Goal: Task Accomplishment & Management: Use online tool/utility

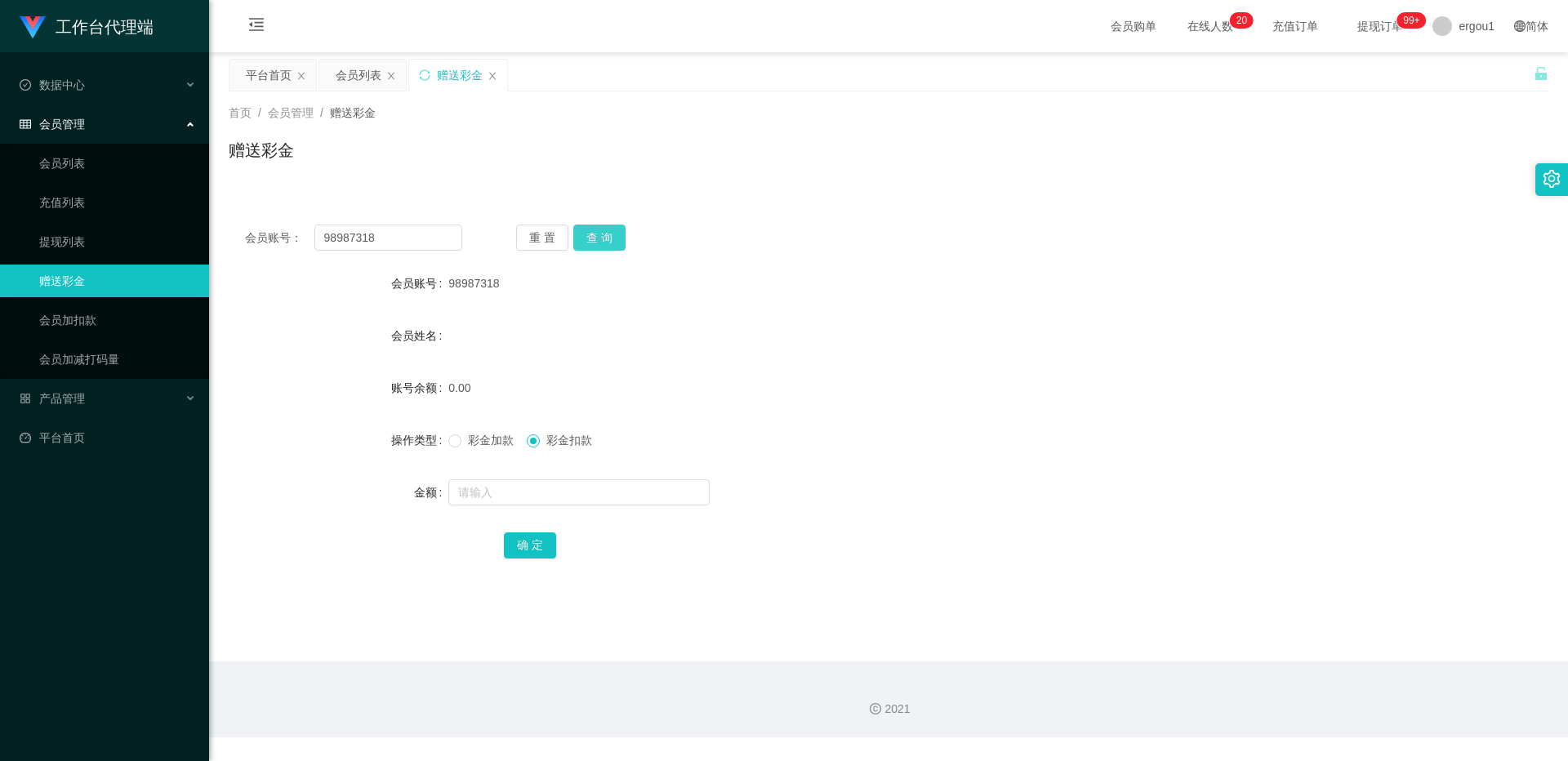
click at [594, 244] on button "查 询" at bounding box center [600, 238] width 52 height 26
click at [452, 449] on div "彩金加款 彩金扣款" at bounding box center [834, 440] width 771 height 32
click at [462, 446] on span "彩金加款" at bounding box center [490, 440] width 58 height 13
click at [512, 497] on input "text" at bounding box center [579, 492] width 262 height 26
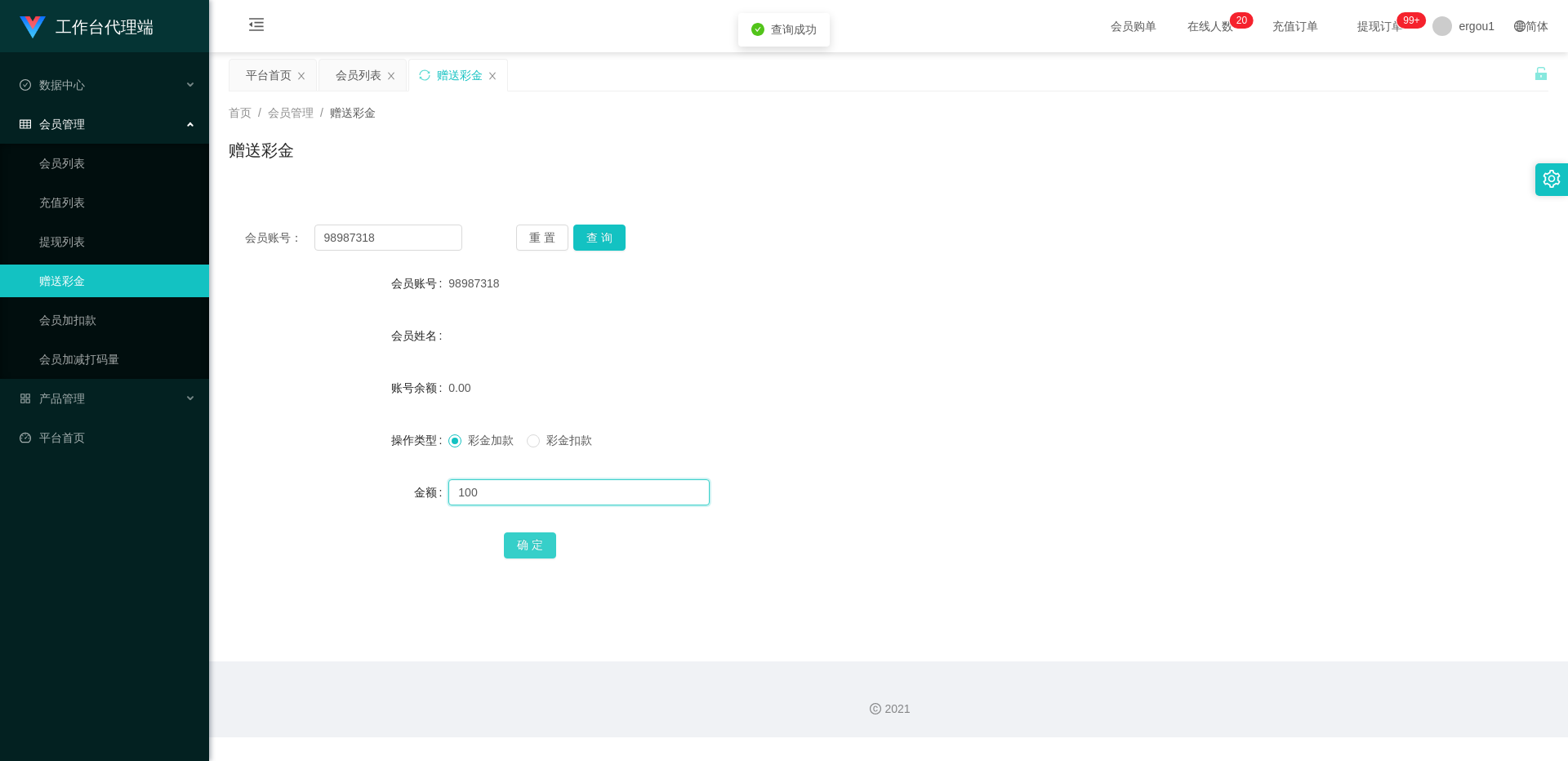
type input "100"
click at [526, 538] on button "确 定" at bounding box center [530, 546] width 52 height 26
